Goal: Navigation & Orientation: Find specific page/section

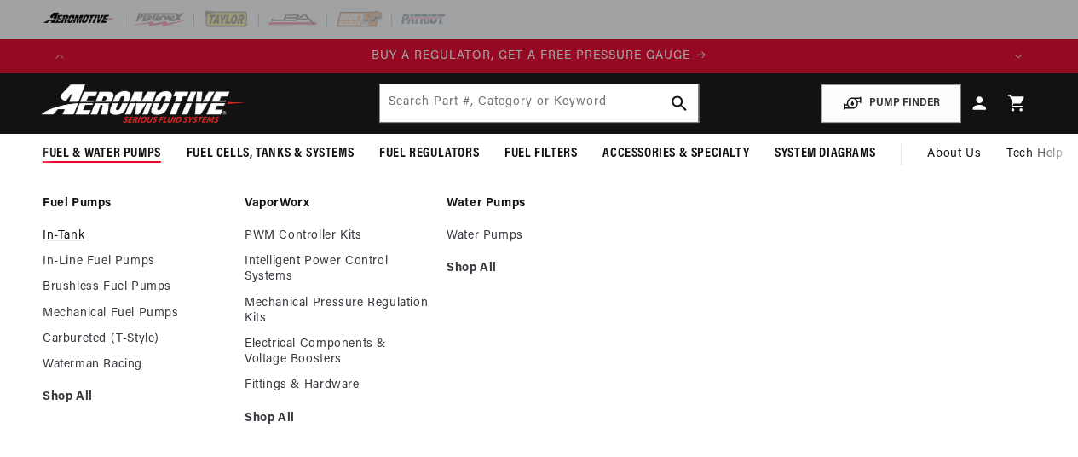
click at [66, 234] on link "In-Tank" at bounding box center [135, 235] width 185 height 15
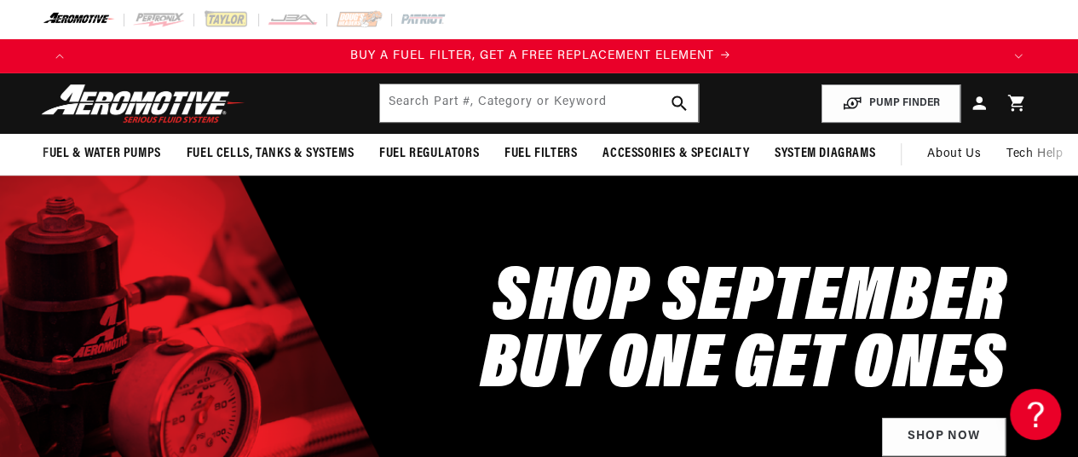
scroll to position [0, 924]
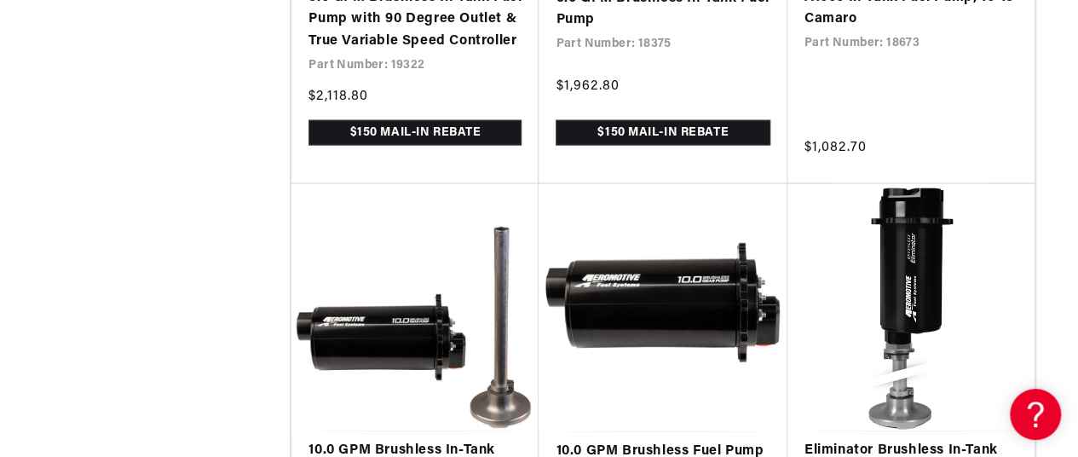
scroll to position [5012, 0]
